Goal: Transaction & Acquisition: Purchase product/service

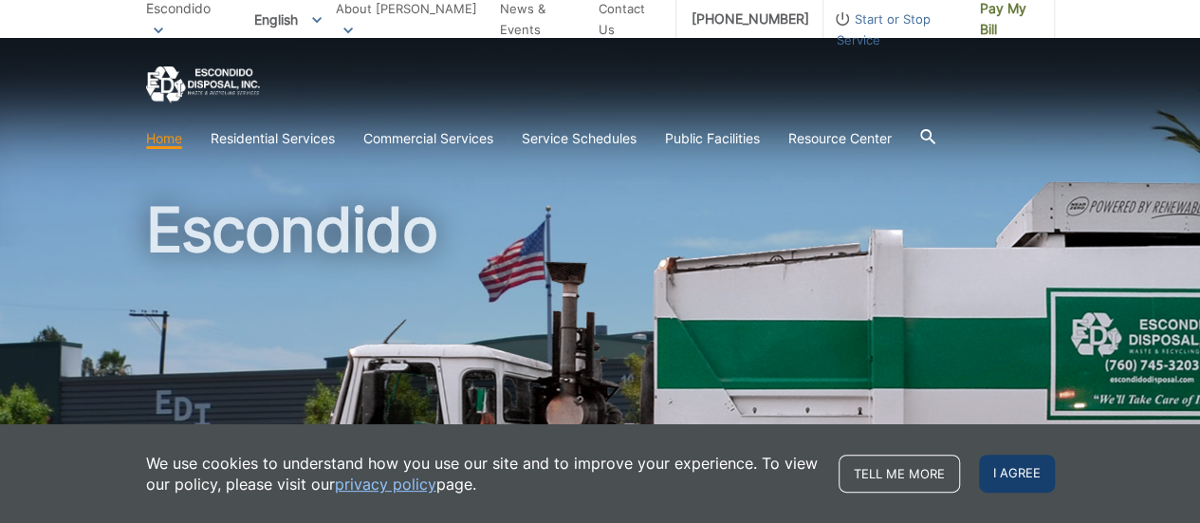
click at [1018, 472] on span "I agree" at bounding box center [1017, 474] width 76 height 38
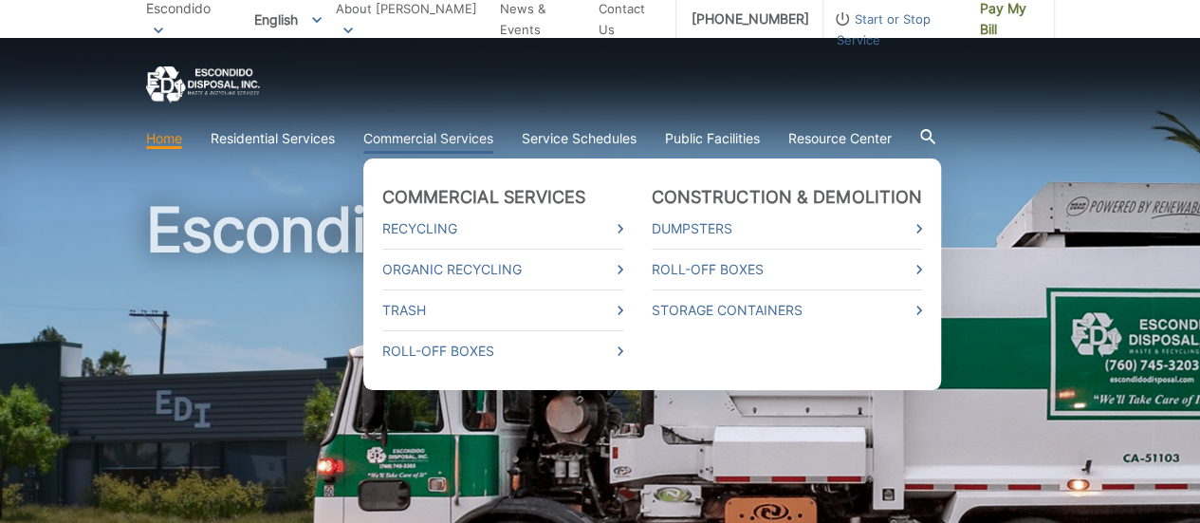
click at [429, 139] on link "Commercial Services" at bounding box center [428, 138] width 130 height 21
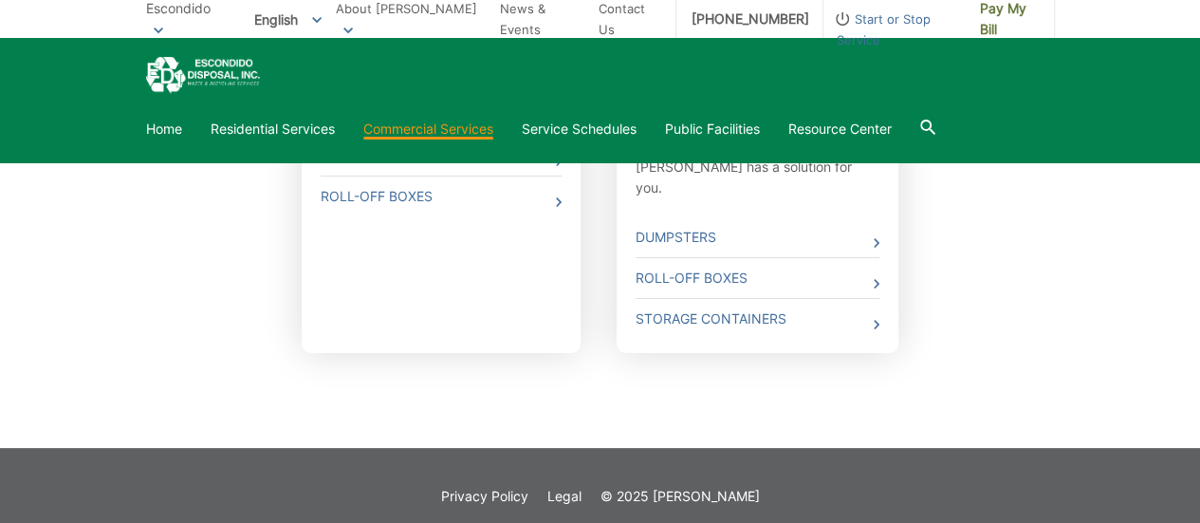
scroll to position [262, 0]
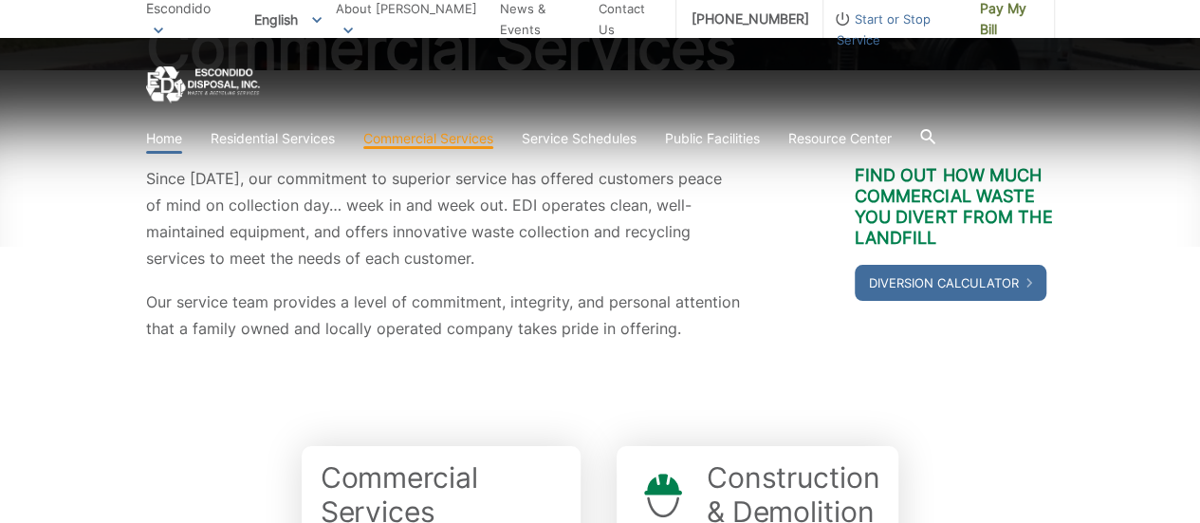
click at [170, 134] on link "Home" at bounding box center [164, 138] width 36 height 21
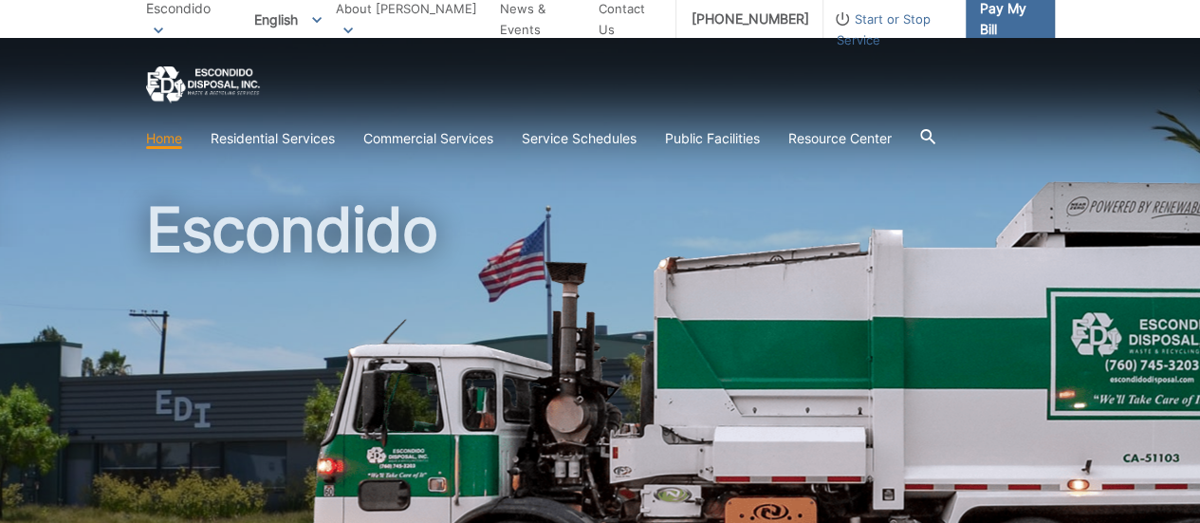
click at [993, 14] on span "Pay My Bill" at bounding box center [1010, 19] width 60 height 42
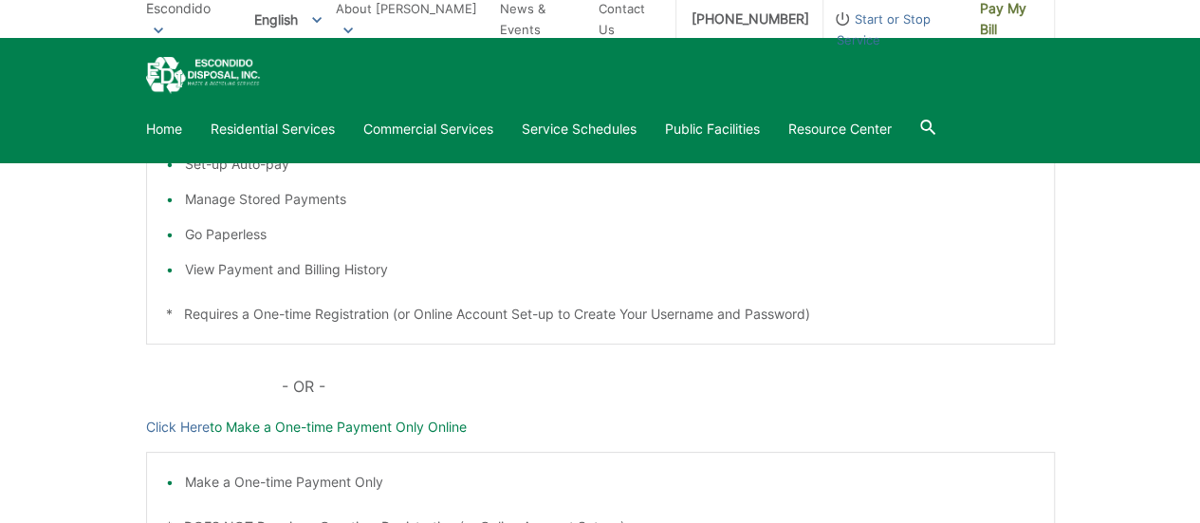
scroll to position [664, 0]
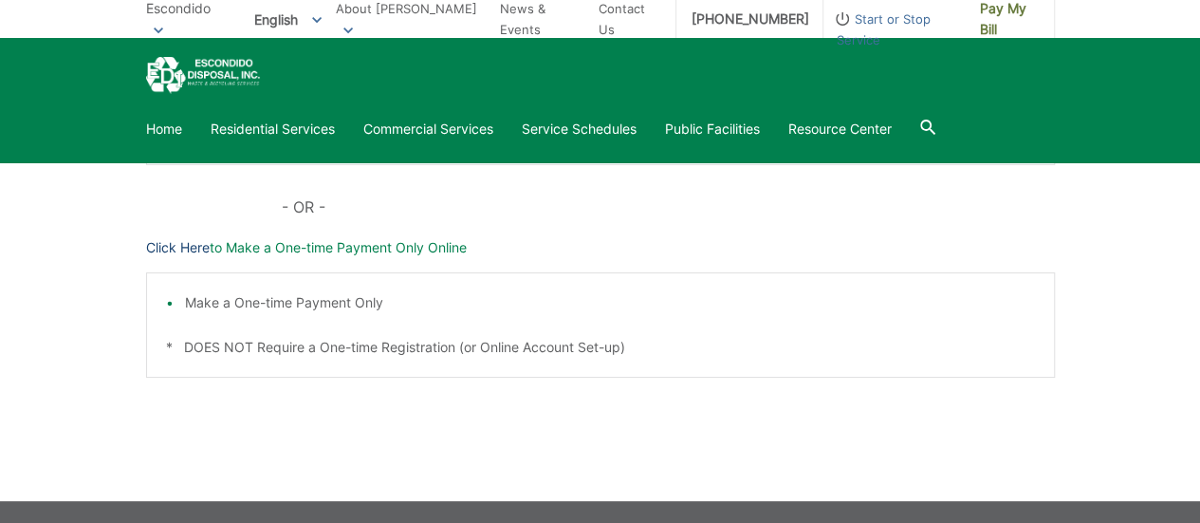
click at [173, 252] on link "Click Here" at bounding box center [178, 247] width 64 height 21
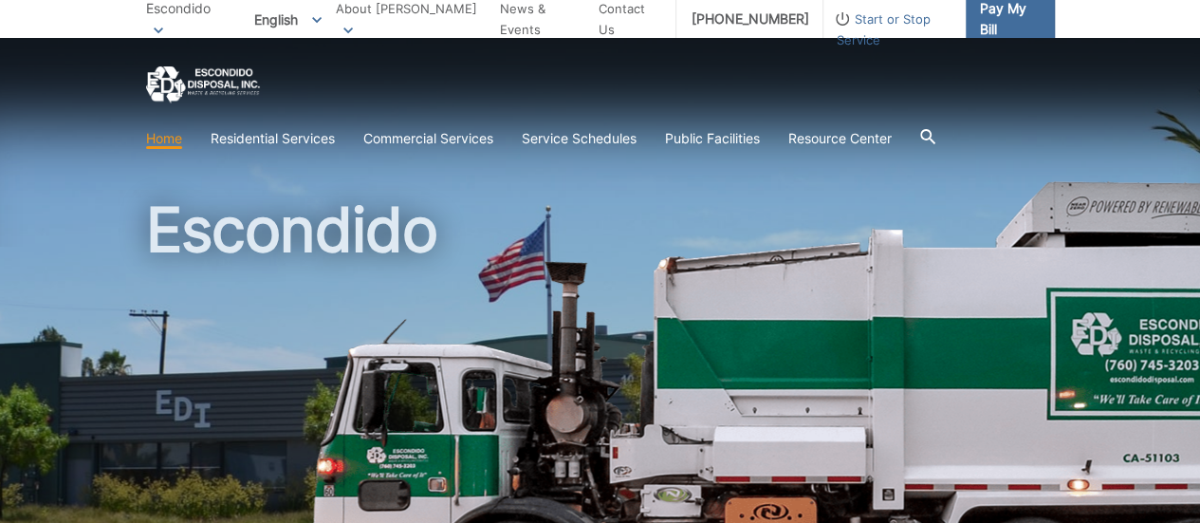
click at [994, 16] on span "Pay My Bill" at bounding box center [1010, 19] width 60 height 42
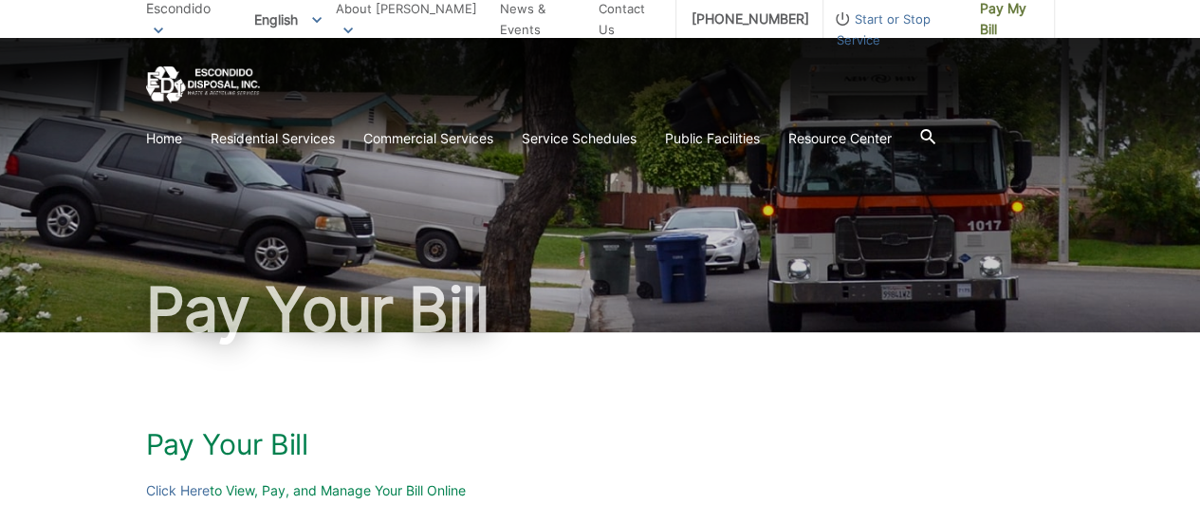
scroll to position [190, 0]
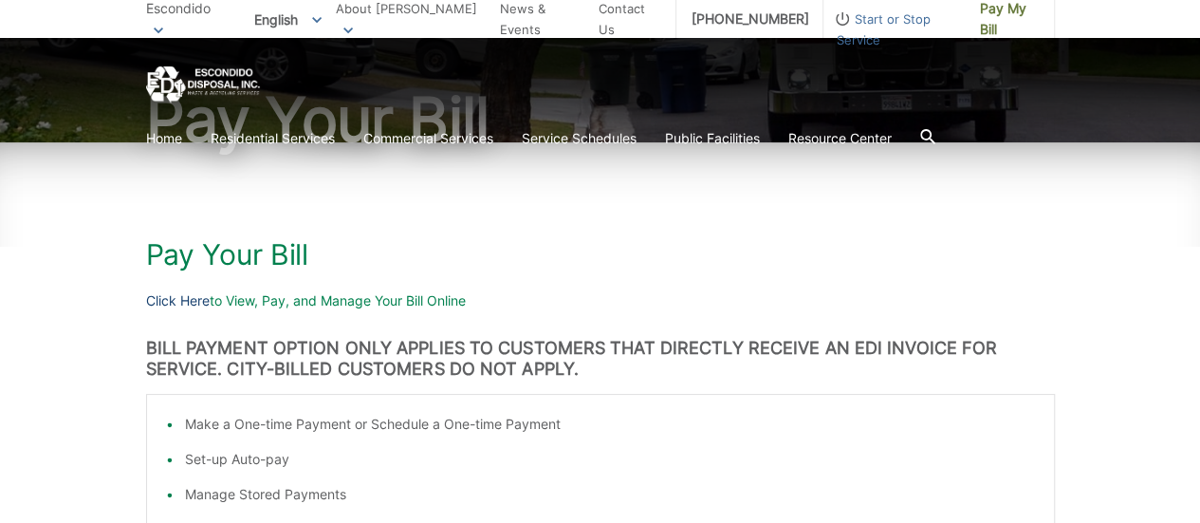
click at [173, 300] on link "Click Here" at bounding box center [178, 300] width 64 height 21
